Goal: Information Seeking & Learning: Learn about a topic

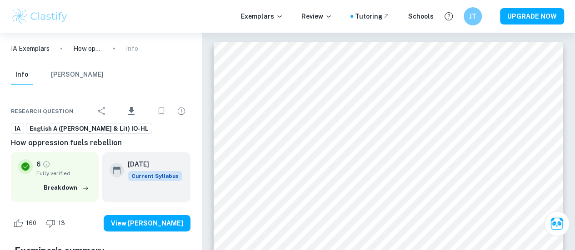
click at [53, 131] on span "English A ([PERSON_NAME] & Lit) IO-HL" at bounding box center [88, 129] width 125 height 9
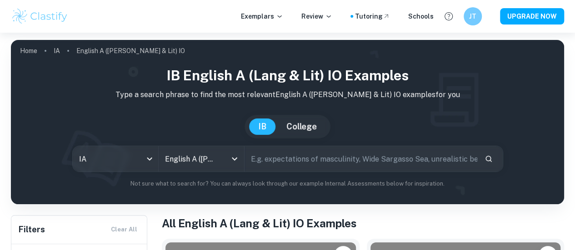
scroll to position [33, 0]
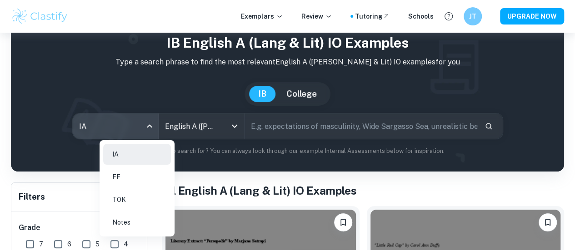
click at [157, 135] on body "We value your privacy We use cookies to enhance your browsing experience, serve…" at bounding box center [287, 125] width 575 height 250
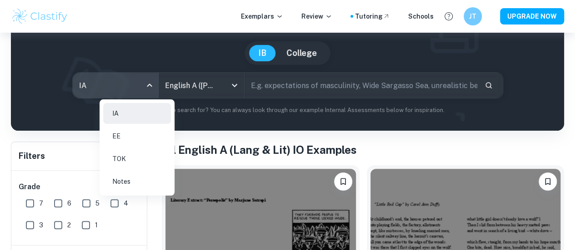
click at [265, 88] on div at bounding box center [287, 125] width 575 height 250
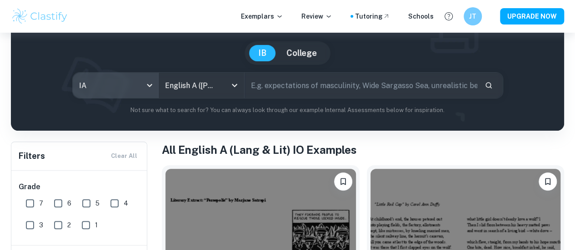
click at [292, 90] on input "text" at bounding box center [361, 85] width 233 height 25
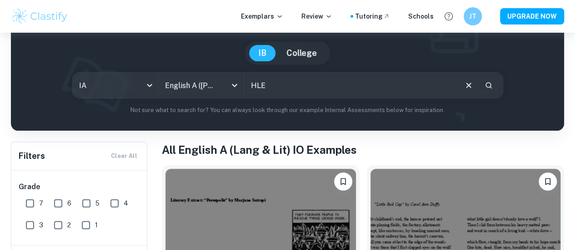
type input "HLE"
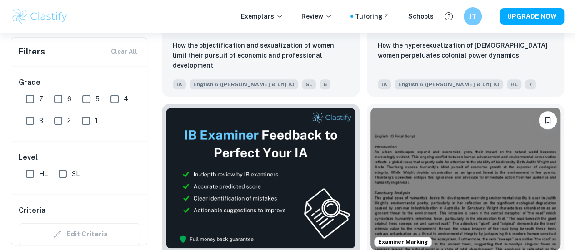
scroll to position [359, 0]
